Goal: Task Accomplishment & Management: Manage account settings

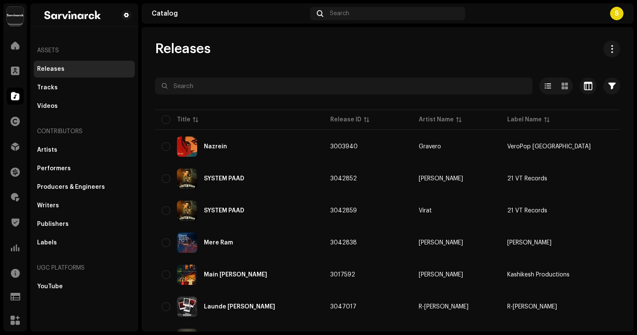
click at [13, 55] on div "Home" at bounding box center [15, 46] width 24 height 24
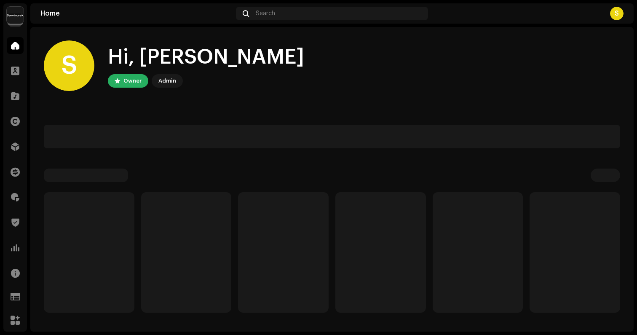
click at [13, 55] on div "Home" at bounding box center [15, 46] width 24 height 24
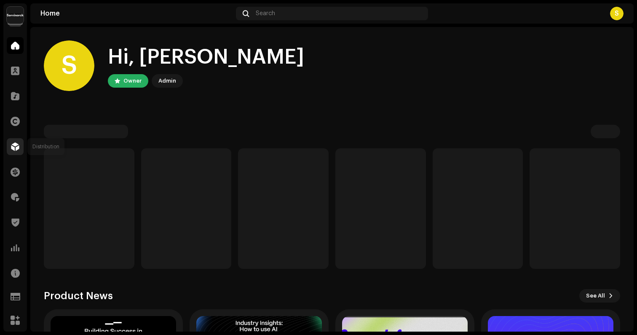
click at [18, 148] on span at bounding box center [15, 146] width 8 height 7
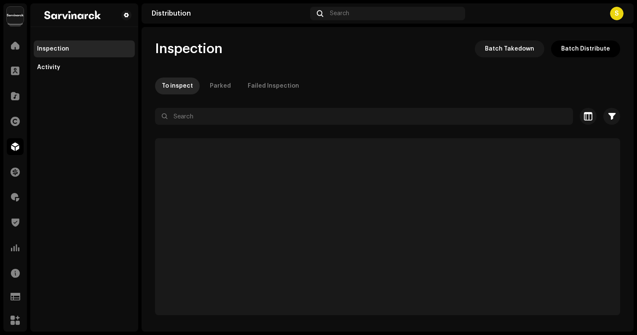
click at [18, 148] on span at bounding box center [15, 146] width 8 height 7
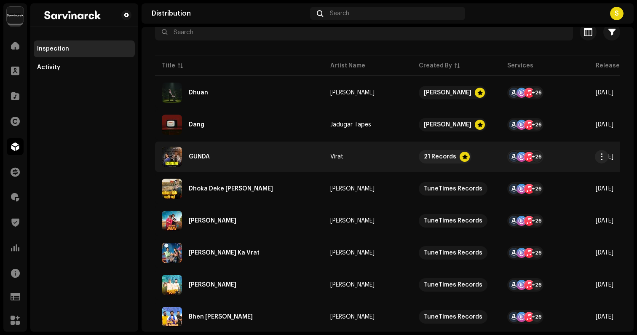
scroll to position [83, 0]
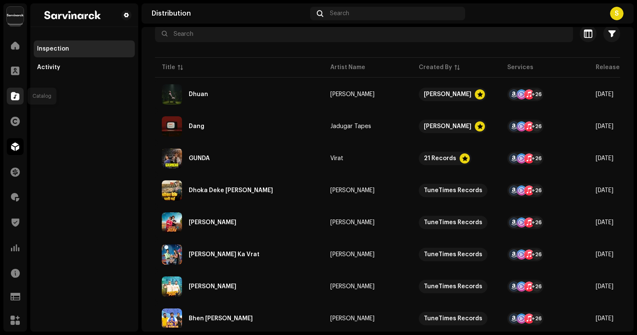
click at [13, 99] on span at bounding box center [15, 96] width 8 height 7
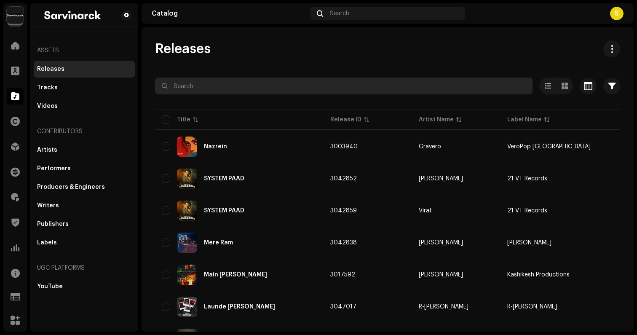
click at [187, 83] on input "text" at bounding box center [343, 86] width 377 height 17
type input "j"
type input "r"
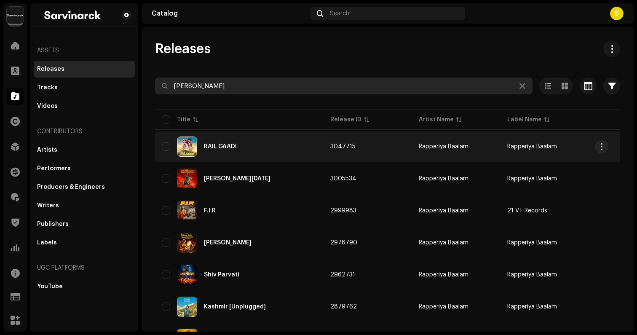
type input "[PERSON_NAME]"
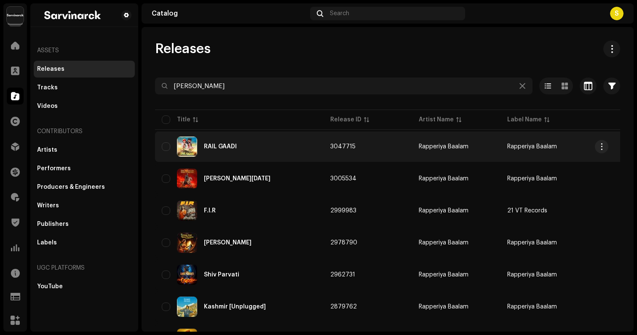
click at [268, 139] on div "RAIL GAADI" at bounding box center [239, 146] width 155 height 20
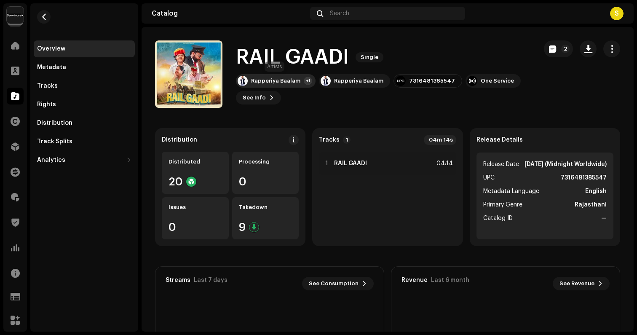
click at [274, 83] on div "Rapperiya Baalam" at bounding box center [275, 81] width 49 height 7
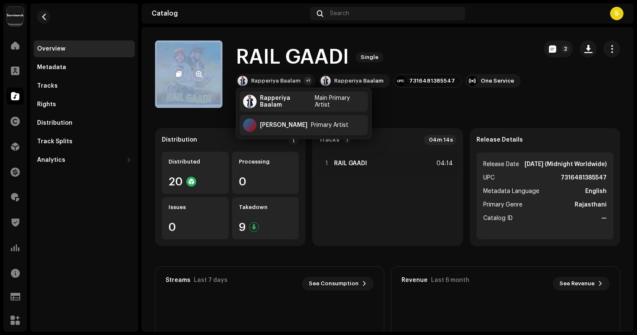
drag, startPoint x: 186, startPoint y: 70, endPoint x: 190, endPoint y: 67, distance: 5.7
click at [190, 67] on div at bounding box center [188, 73] width 67 height 67
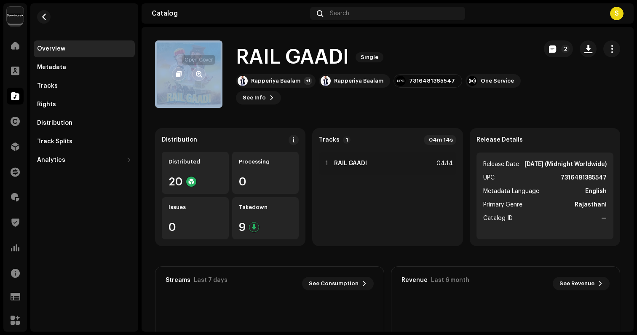
click at [196, 72] on span "button" at bounding box center [199, 74] width 6 height 7
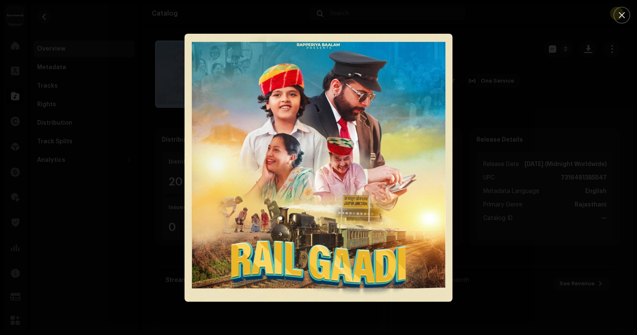
click at [398, 95] on img "1" at bounding box center [318, 168] width 268 height 268
click at [613, 24] on div at bounding box center [318, 167] width 637 height 335
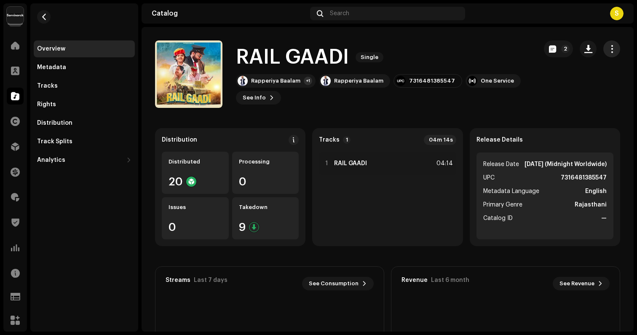
click at [608, 47] on span "button" at bounding box center [612, 48] width 8 height 7
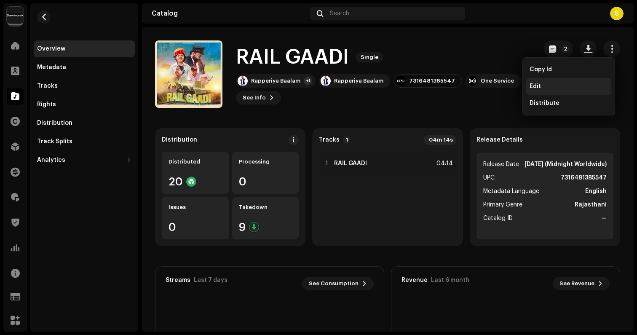
click at [565, 84] on div "Edit" at bounding box center [568, 86] width 78 height 7
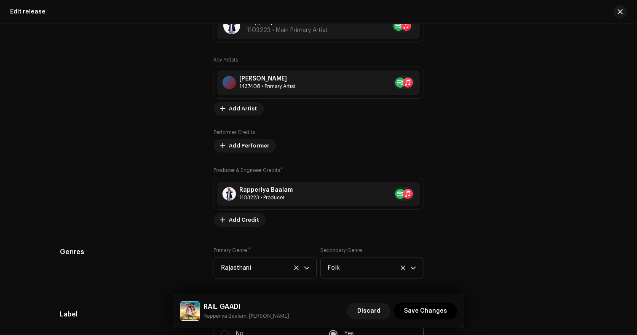
scroll to position [821, 0]
click at [408, 85] on span at bounding box center [409, 83] width 5 height 7
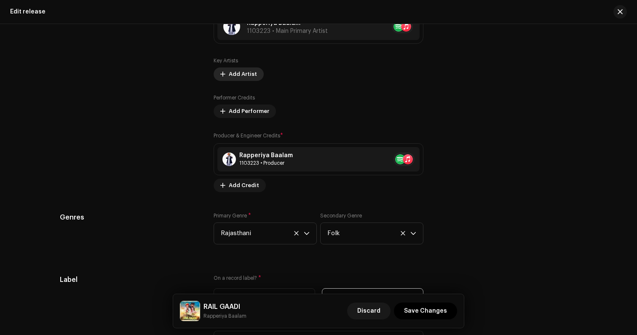
click at [236, 79] on span "Add Artist" at bounding box center [243, 74] width 28 height 17
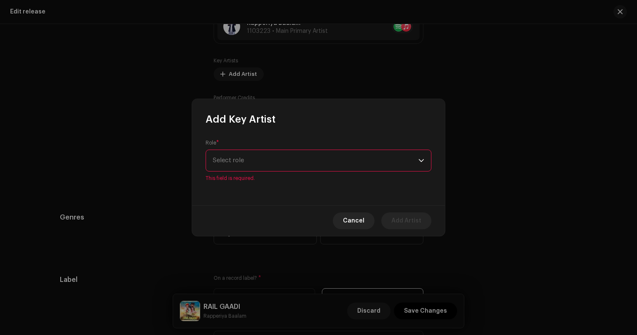
click at [262, 179] on div "Role * Select role This field is required." at bounding box center [318, 165] width 253 height 79
click at [256, 160] on span "Select role" at bounding box center [316, 160] width 206 height 21
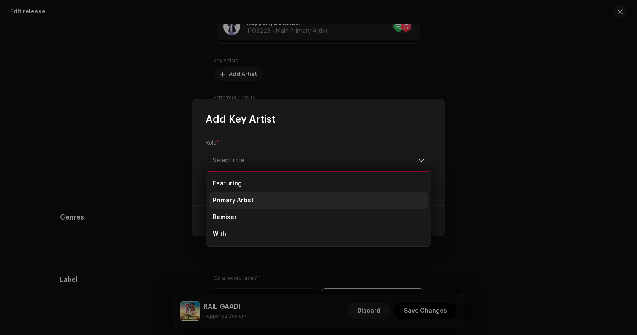
click at [267, 202] on li "Primary Artist" at bounding box center [318, 200] width 218 height 17
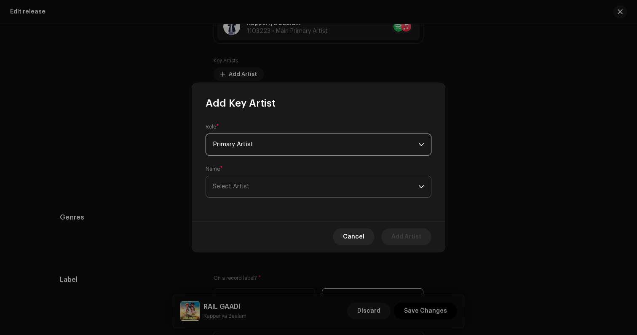
click at [281, 189] on span "Select Artist" at bounding box center [316, 186] width 206 height 21
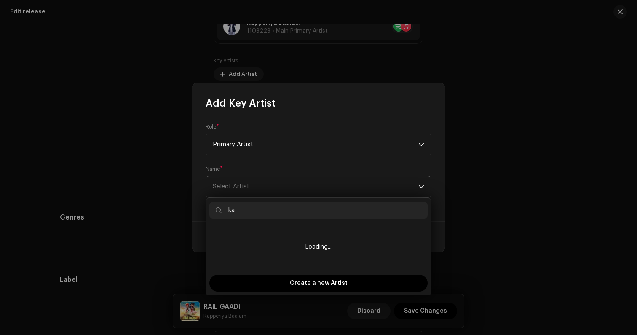
type input "k"
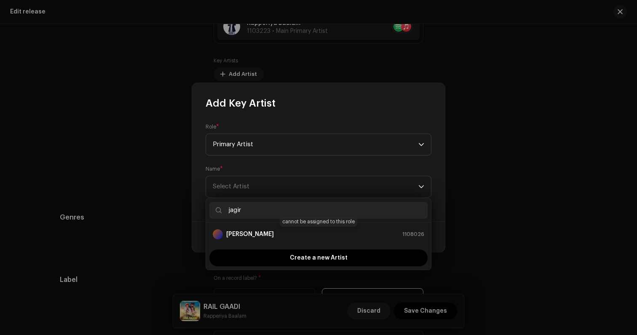
type input "jagir"
click at [288, 233] on div "[PERSON_NAME] 1108026" at bounding box center [318, 234] width 211 height 10
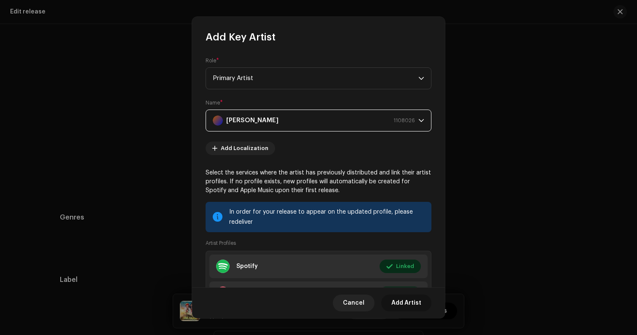
click at [407, 306] on span "Add Artist" at bounding box center [406, 302] width 30 height 17
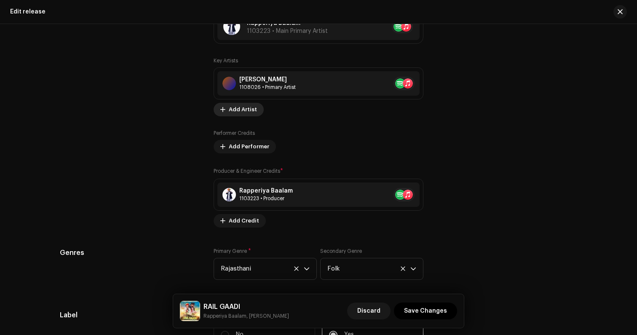
click at [235, 110] on span "Add Artist" at bounding box center [243, 109] width 28 height 17
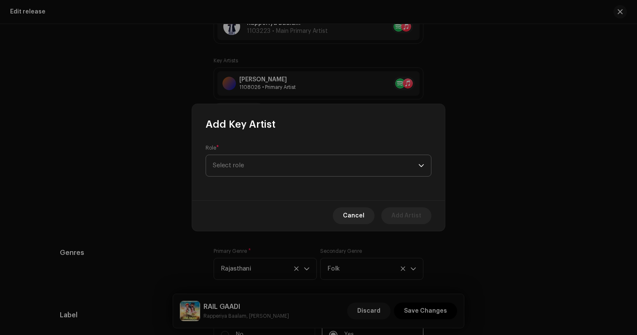
click at [256, 166] on span "Select role" at bounding box center [316, 165] width 206 height 21
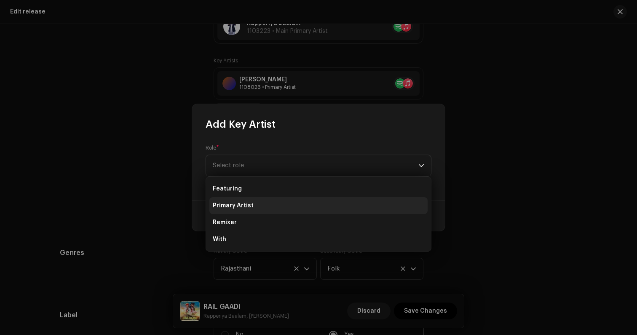
click at [249, 208] on span "Primary Artist" at bounding box center [233, 205] width 41 height 8
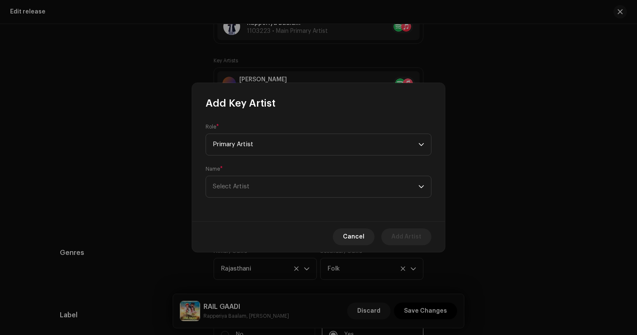
click at [245, 175] on div "Name * Select Artist" at bounding box center [319, 182] width 226 height 32
click at [245, 181] on span "Select Artist" at bounding box center [316, 186] width 206 height 21
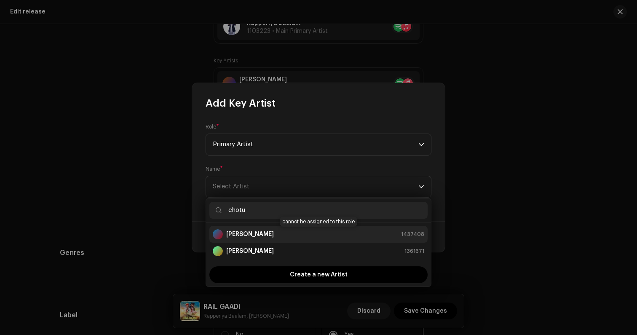
type input "chotu"
click at [254, 236] on strong "[PERSON_NAME]" at bounding box center [250, 234] width 48 height 8
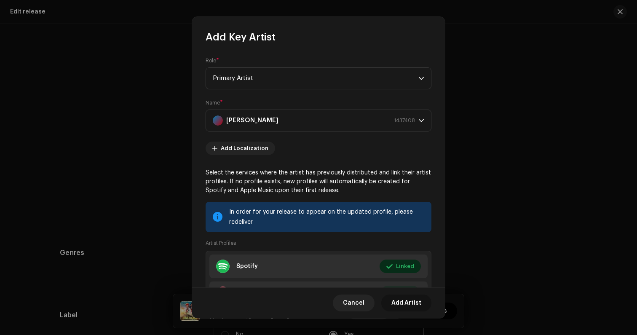
click at [417, 302] on span "Add Artist" at bounding box center [406, 302] width 30 height 17
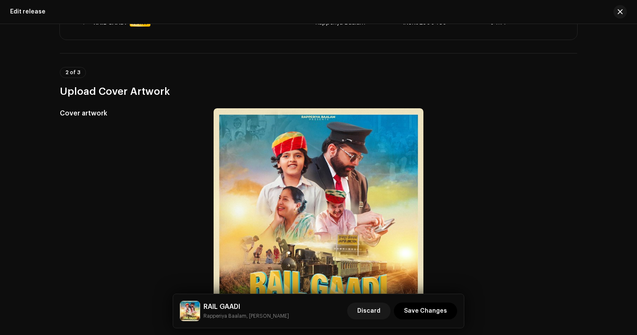
scroll to position [0, 0]
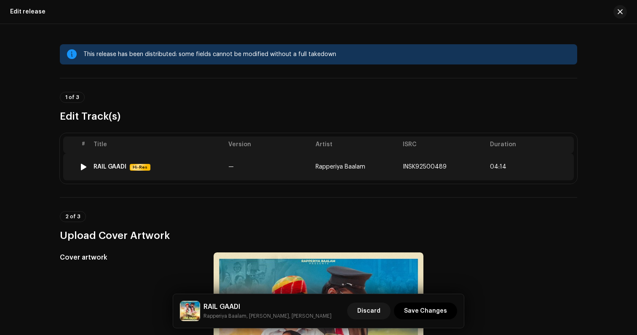
click at [228, 166] on span "—" at bounding box center [230, 167] width 5 height 6
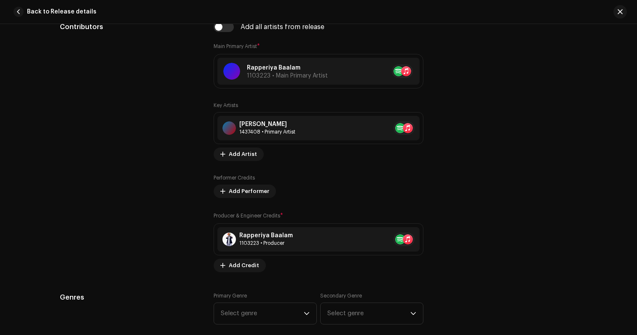
scroll to position [546, 0]
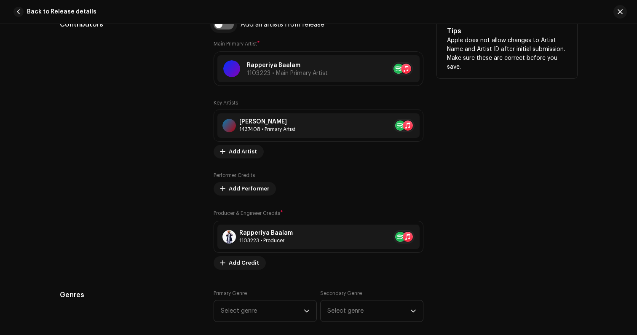
click at [226, 24] on input "checkbox" at bounding box center [224, 24] width 20 height 10
checkbox input "true"
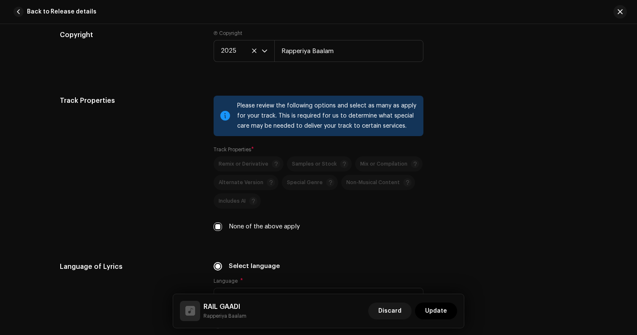
scroll to position [1791, 0]
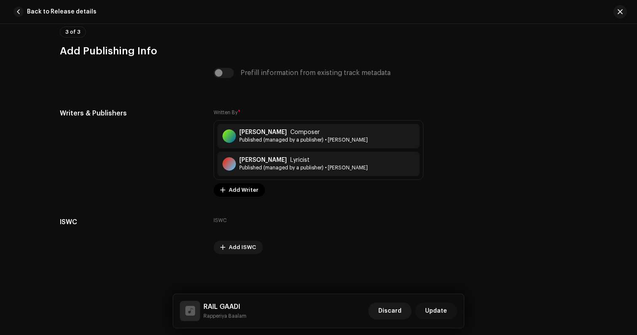
click at [443, 308] on span "Update" at bounding box center [436, 310] width 22 height 17
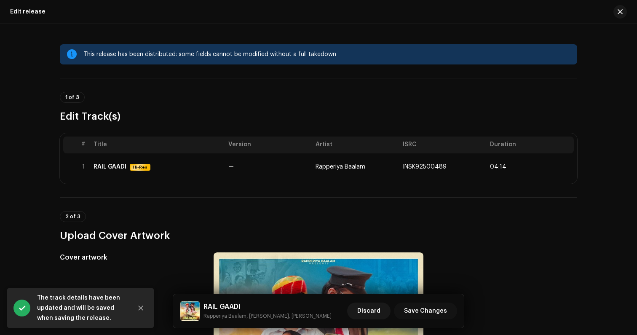
click at [438, 308] on span "Save Changes" at bounding box center [425, 310] width 43 height 17
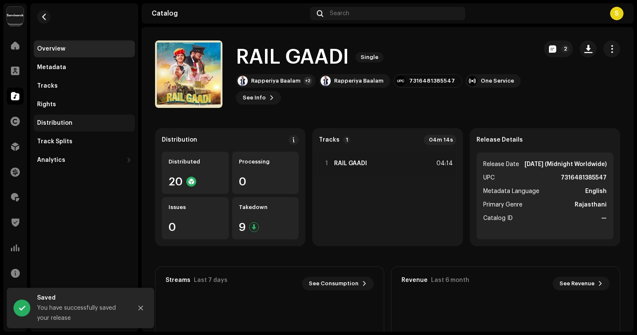
click at [74, 124] on div "Distribution" at bounding box center [84, 123] width 94 height 7
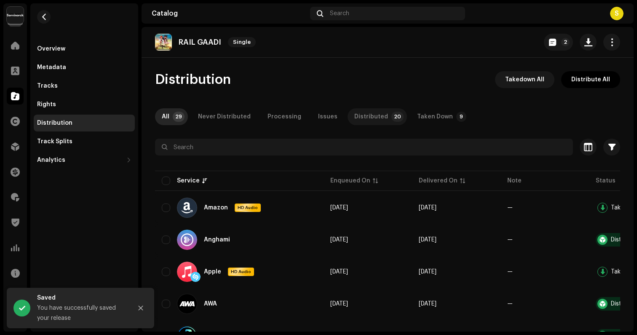
click at [366, 118] on div "Distributed" at bounding box center [371, 116] width 34 height 17
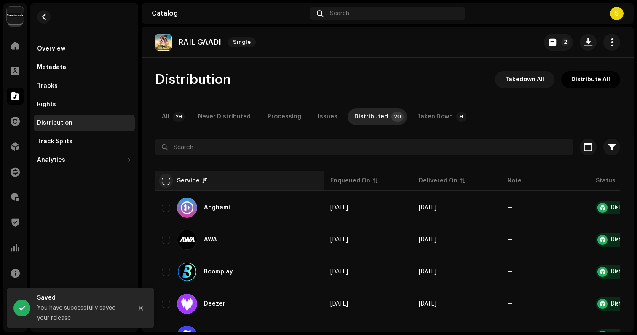
click at [168, 180] on input "checkbox" at bounding box center [166, 180] width 8 height 8
checkbox input "true"
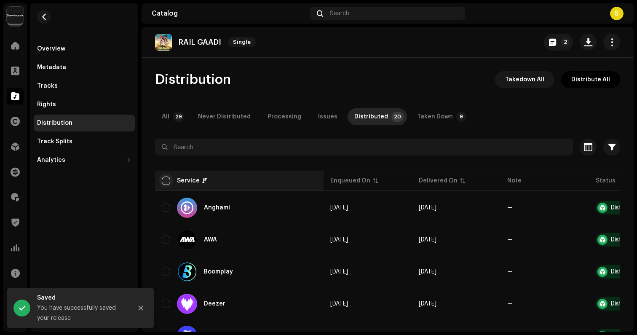
checkbox input "true"
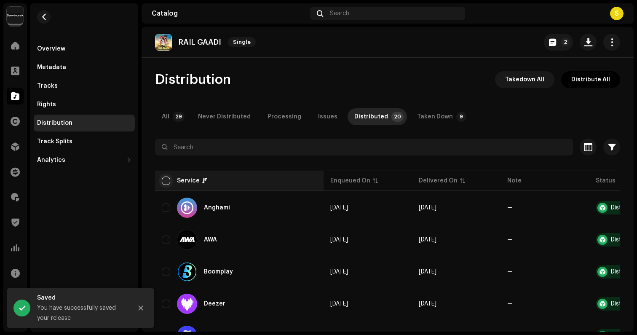
checkbox input "true"
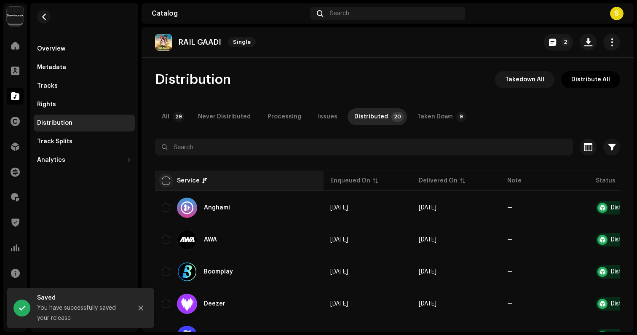
checkbox input "true"
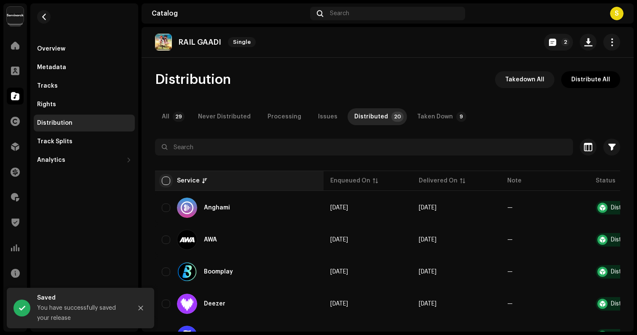
checkbox input "true"
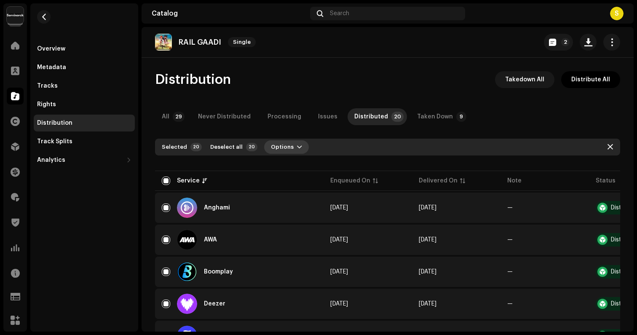
click at [282, 145] on span "Options" at bounding box center [282, 147] width 23 height 17
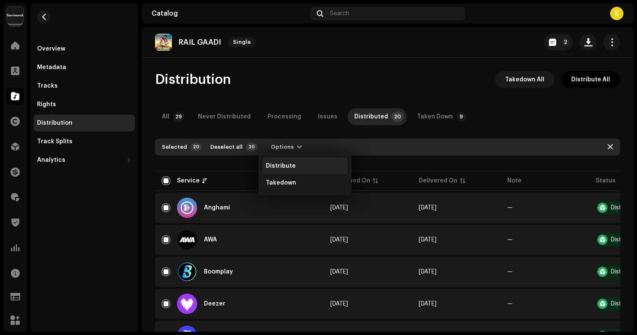
click at [281, 167] on span "Distribute" at bounding box center [281, 166] width 30 height 7
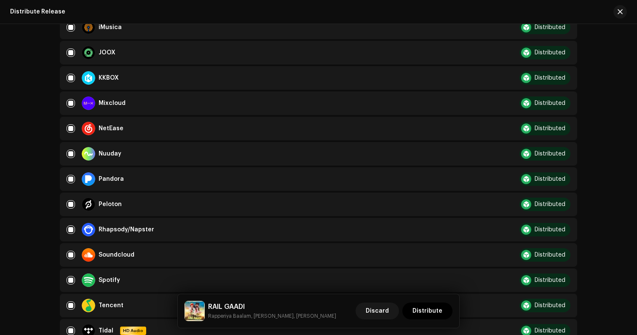
scroll to position [634, 0]
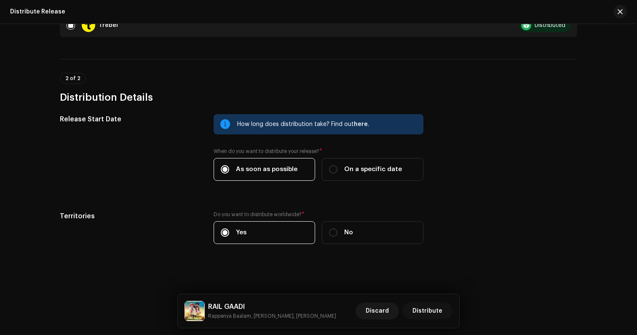
click at [422, 303] on span "Distribute" at bounding box center [427, 310] width 30 height 17
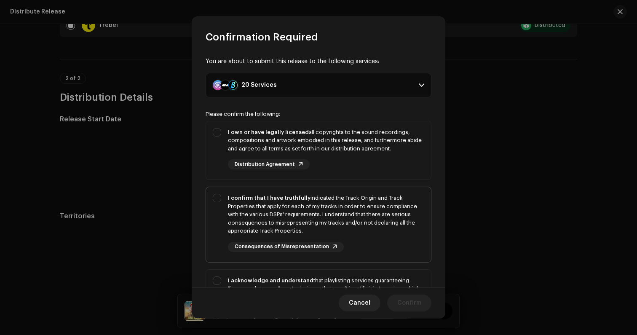
drag, startPoint x: 315, startPoint y: 139, endPoint x: 315, endPoint y: 206, distance: 67.0
click at [315, 140] on div "I own or have legally licensed all copyrights to the sound recordings, composit…" at bounding box center [326, 140] width 196 height 25
checkbox input "true"
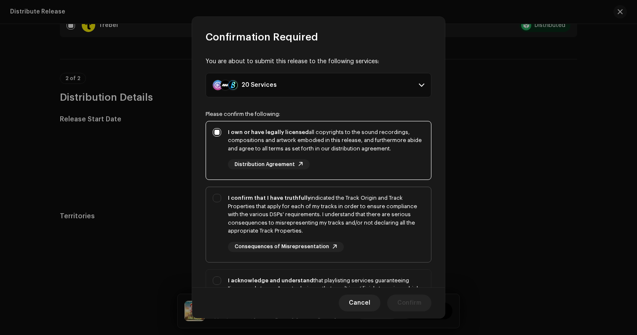
click at [315, 225] on div "I confirm that I have truthfully indicated the Track Origin and Track Propertie…" at bounding box center [326, 214] width 196 height 41
checkbox input "true"
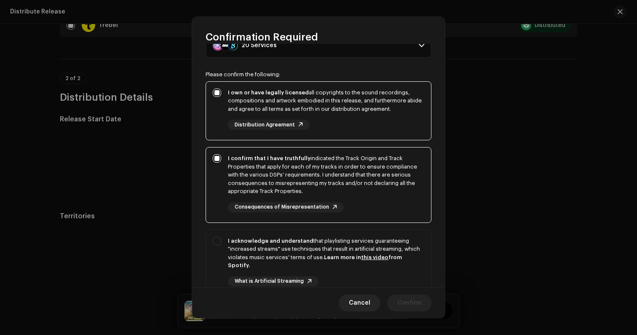
scroll to position [120, 0]
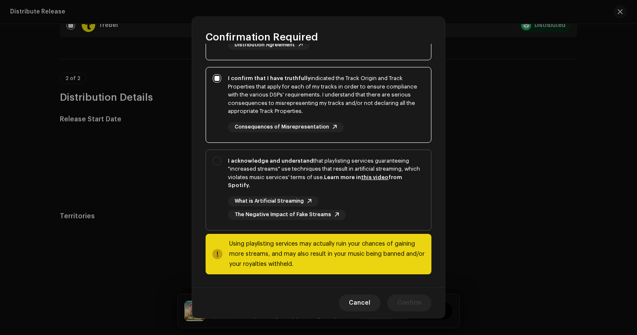
click at [388, 169] on div "I acknowledge and understand that playlisting services guaranteeing "increased …" at bounding box center [326, 173] width 196 height 33
checkbox input "true"
click at [408, 302] on span "Confirm" at bounding box center [409, 302] width 24 height 17
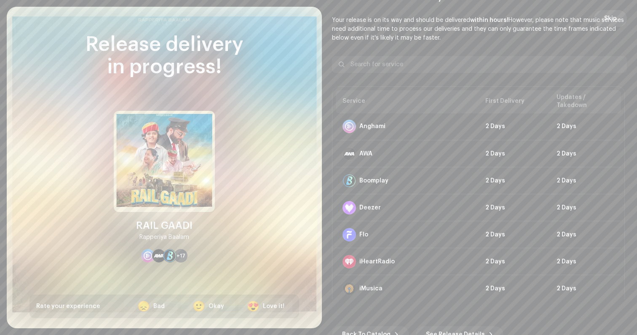
click at [618, 24] on button "Skip" at bounding box center [610, 18] width 33 height 17
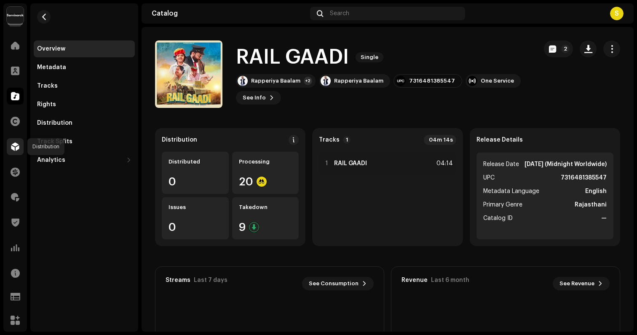
click at [8, 149] on div at bounding box center [15, 146] width 17 height 17
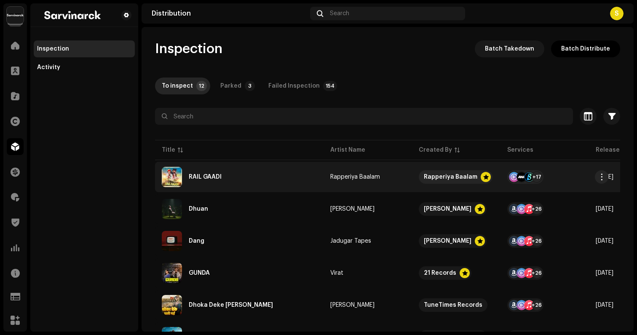
click at [227, 171] on div "RAIL GAADI" at bounding box center [239, 177] width 155 height 20
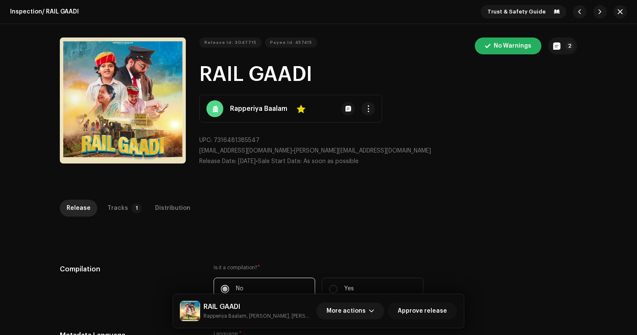
click at [426, 313] on span "Approve release" at bounding box center [422, 310] width 49 height 17
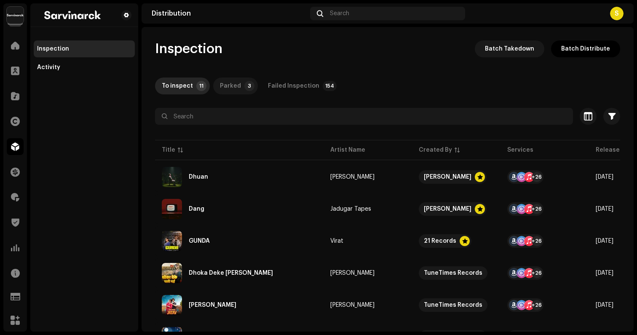
click at [231, 80] on div "Parked" at bounding box center [230, 86] width 21 height 17
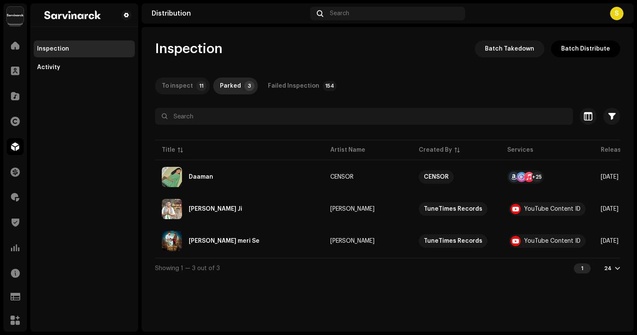
click at [171, 87] on div "To inspect" at bounding box center [177, 86] width 31 height 17
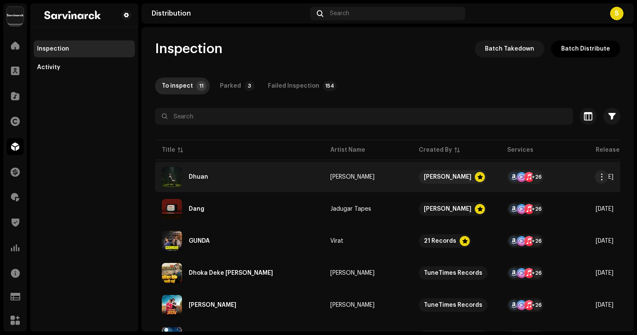
click at [238, 183] on div "Dhuan" at bounding box center [239, 177] width 155 height 20
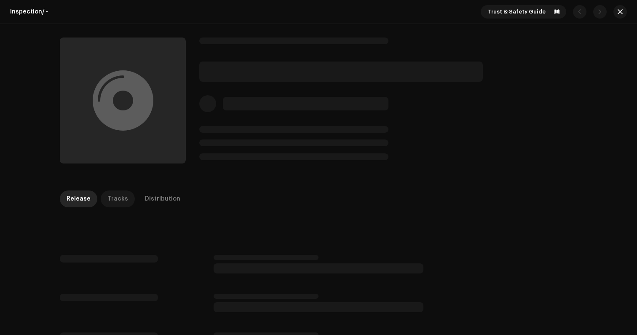
click at [107, 191] on div "Tracks" at bounding box center [117, 198] width 21 height 17
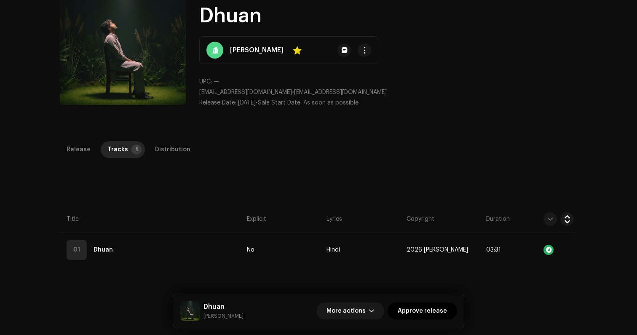
scroll to position [104, 0]
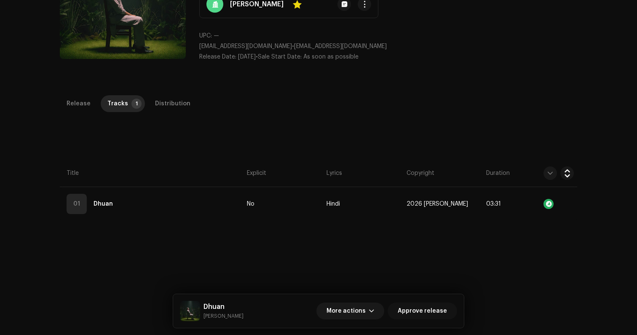
click at [425, 312] on span "Approve release" at bounding box center [422, 310] width 49 height 17
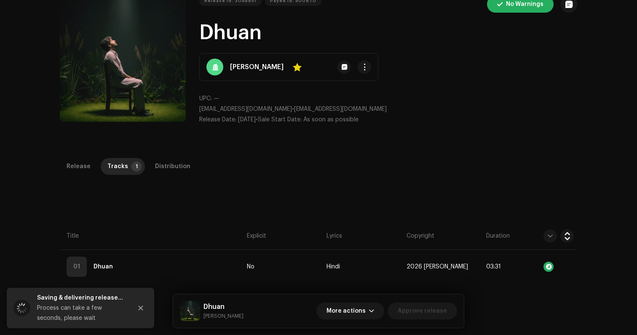
scroll to position [0, 0]
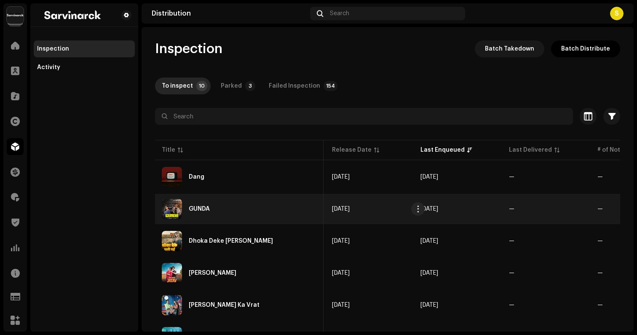
scroll to position [0, 295]
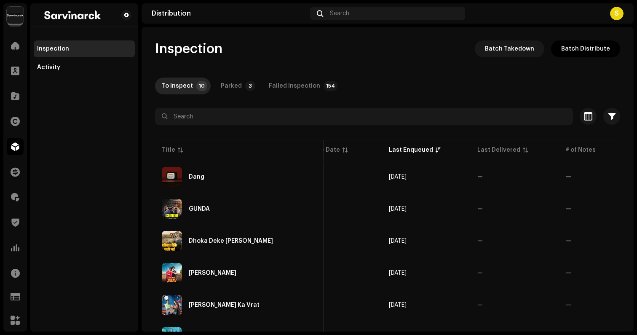
click at [4, 61] on div "Clients" at bounding box center [15, 71] width 24 height 24
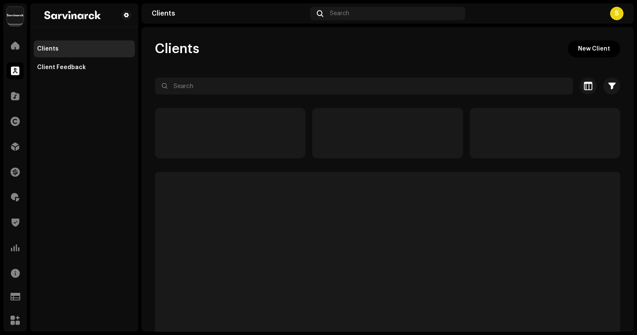
click at [14, 60] on div "Clients" at bounding box center [15, 71] width 24 height 24
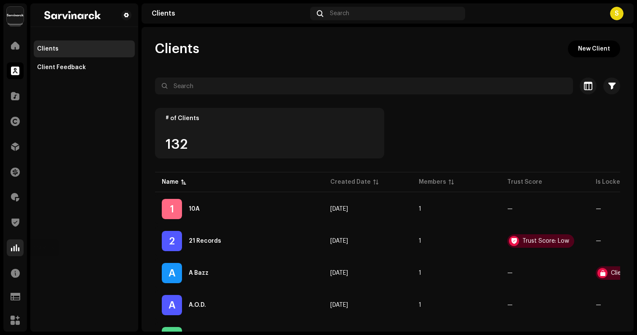
click at [15, 241] on div at bounding box center [15, 247] width 17 height 17
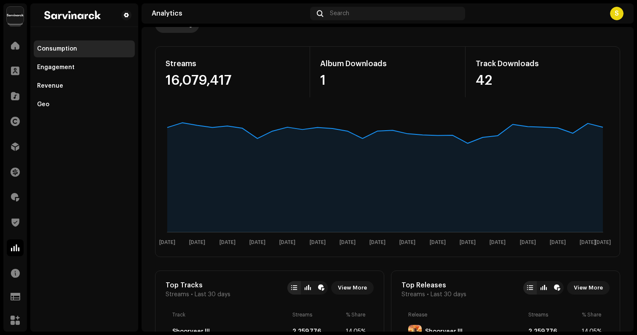
scroll to position [101, 0]
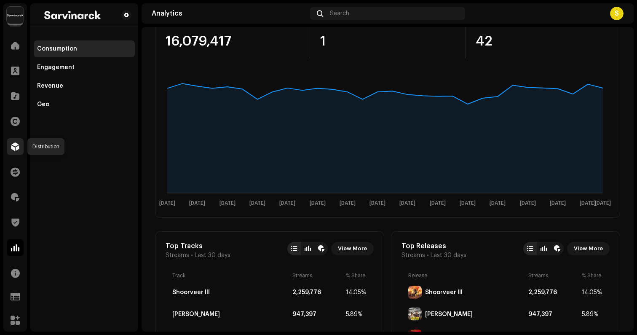
click at [20, 148] on div at bounding box center [15, 146] width 17 height 17
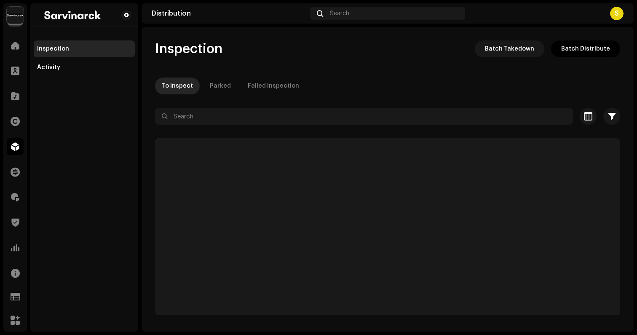
click at [20, 148] on div at bounding box center [15, 146] width 17 height 17
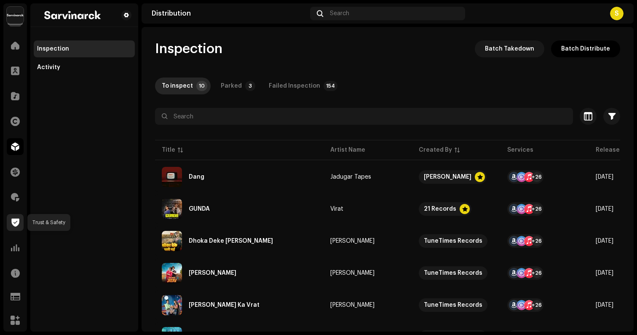
click at [12, 220] on span at bounding box center [15, 222] width 8 height 7
click at [13, 202] on div at bounding box center [15, 197] width 17 height 17
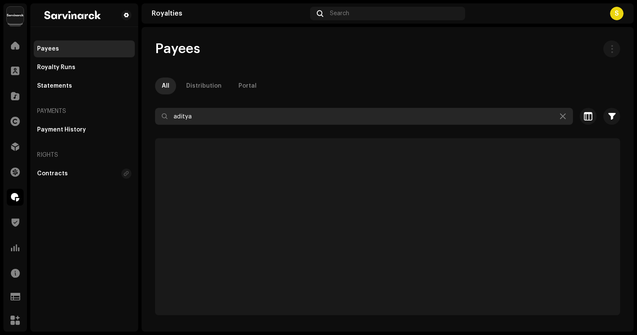
click at [204, 112] on input "aditya" at bounding box center [364, 116] width 418 height 17
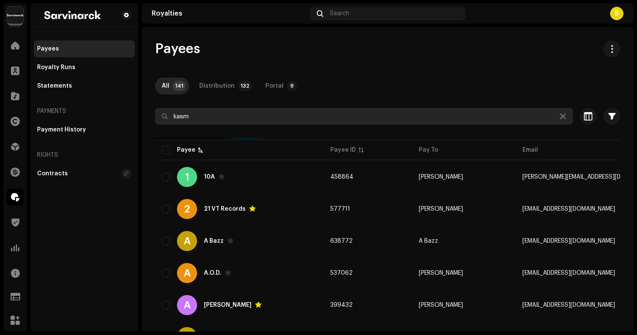
type input "kasm"
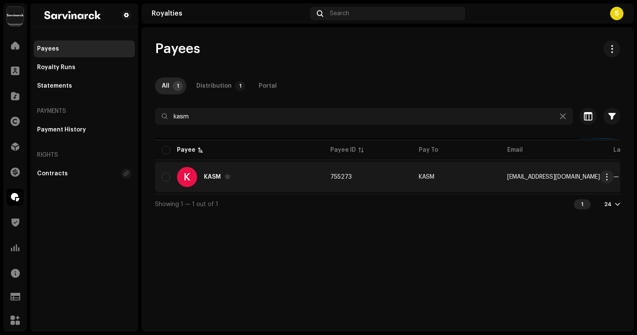
click at [263, 180] on div "K KASM" at bounding box center [239, 177] width 155 height 20
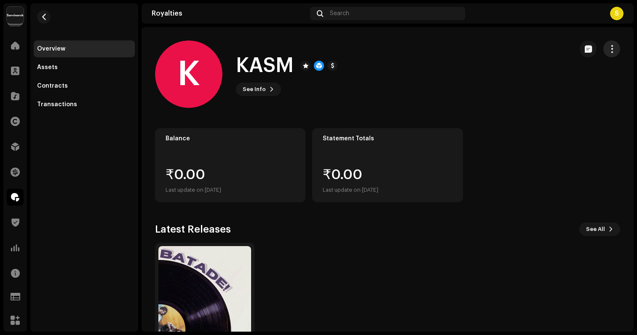
click at [608, 51] on span "button" at bounding box center [612, 48] width 8 height 7
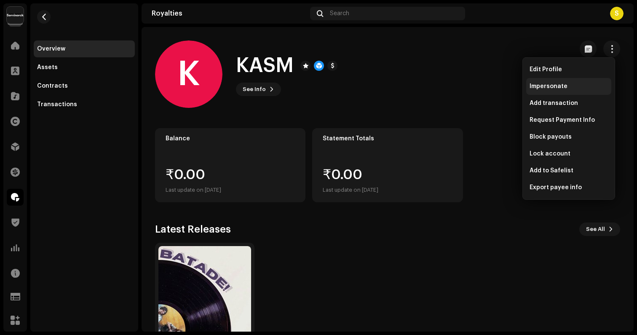
click at [556, 91] on div "Impersonate" at bounding box center [568, 86] width 85 height 17
